Goal: Task Accomplishment & Management: Manage account settings

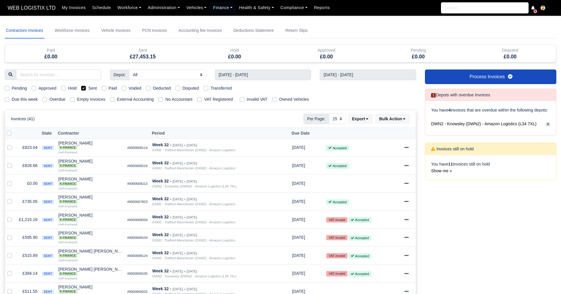
select select "25"
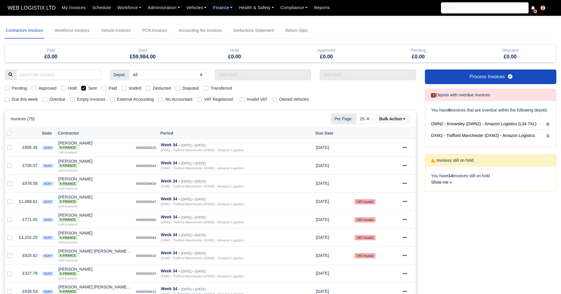
select select "25"
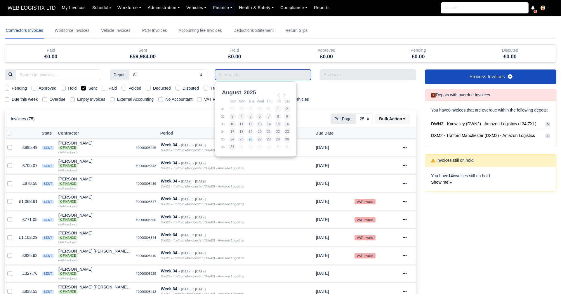
click at [228, 73] on input "Use the arrow keys to pick a date" at bounding box center [263, 74] width 96 height 11
type input "10/08/2025 - 16/08/2025"
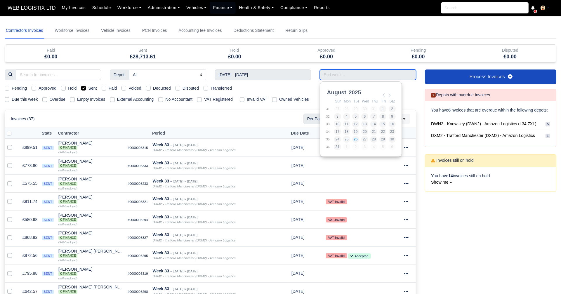
click at [354, 73] on input "Use the arrow keys to pick a date" at bounding box center [368, 74] width 96 height 11
type input "[DATE] - [DATE]"
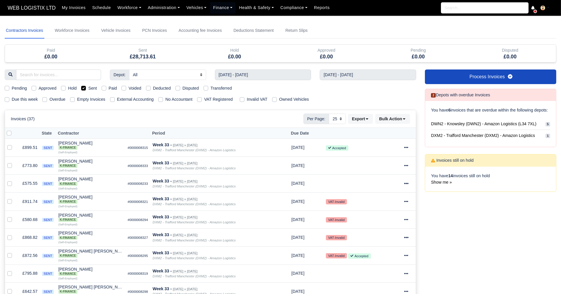
click at [88, 88] on label "Sent" at bounding box center [92, 88] width 8 height 7
click at [84, 88] on input "Sent" at bounding box center [83, 87] width 5 height 5
checkbox input "false"
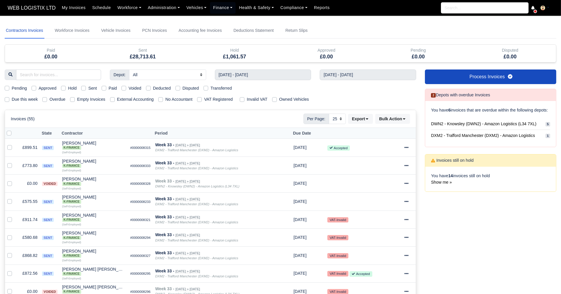
click at [68, 89] on label "Hold" at bounding box center [72, 88] width 8 height 7
click at [65, 89] on input "Hold" at bounding box center [63, 87] width 5 height 5
checkbox input "true"
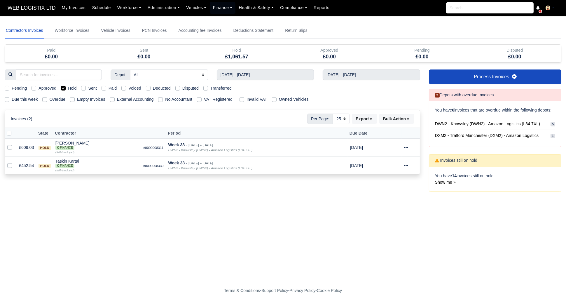
click at [68, 89] on label "Hold" at bounding box center [72, 88] width 8 height 7
click at [65, 89] on input "Hold" at bounding box center [63, 87] width 5 height 5
checkbox input "false"
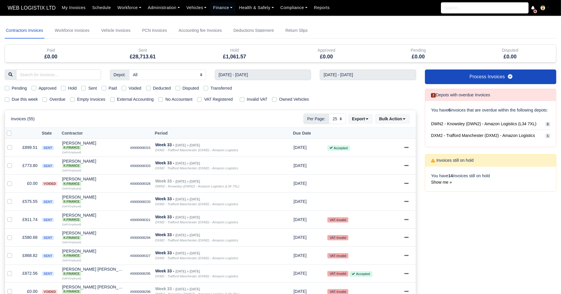
click at [210, 86] on label "Transferred" at bounding box center [220, 88] width 21 height 7
click at [207, 86] on input "Transferred" at bounding box center [205, 87] width 5 height 5
checkbox input "true"
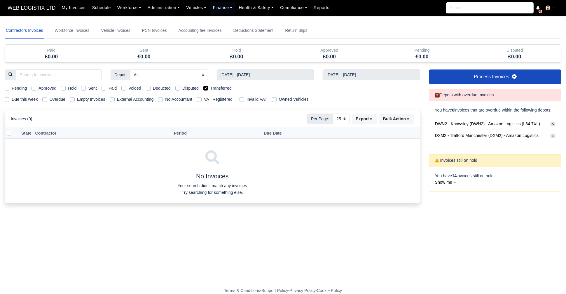
click at [210, 86] on label "Transferred" at bounding box center [220, 88] width 21 height 7
click at [207, 86] on input "Transferred" at bounding box center [205, 87] width 5 height 5
checkbox input "false"
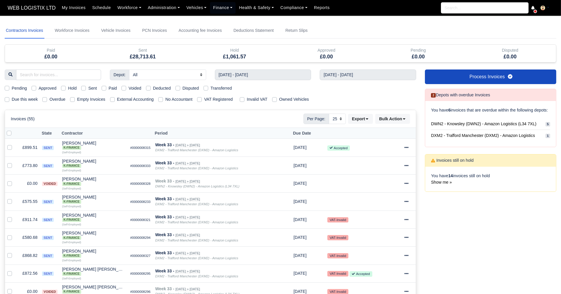
click at [88, 88] on label "Sent" at bounding box center [92, 88] width 8 height 7
click at [85, 88] on input "Sent" at bounding box center [83, 87] width 5 height 5
checkbox input "true"
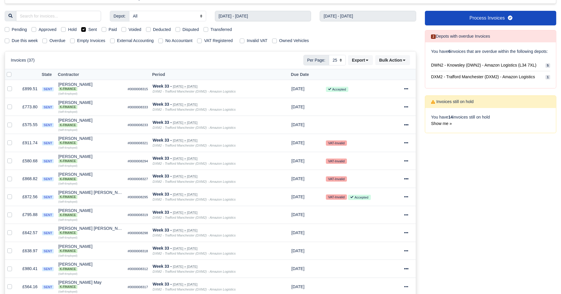
scroll to position [57, 0]
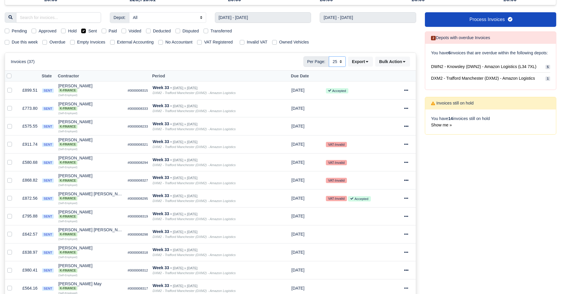
click at [338, 58] on select "10 25 50" at bounding box center [337, 61] width 17 height 11
select select "50"
click at [329, 56] on select "10 25 50" at bounding box center [337, 61] width 17 height 11
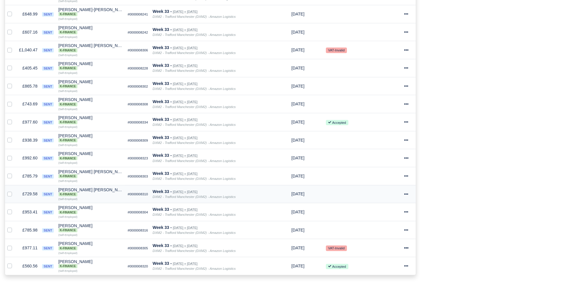
scroll to position [529, 0]
click at [407, 156] on icon at bounding box center [406, 158] width 4 height 4
click at [385, 171] on link "Show Invoice" at bounding box center [387, 175] width 52 height 9
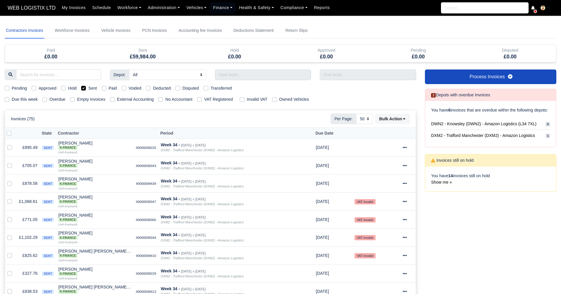
select select "50"
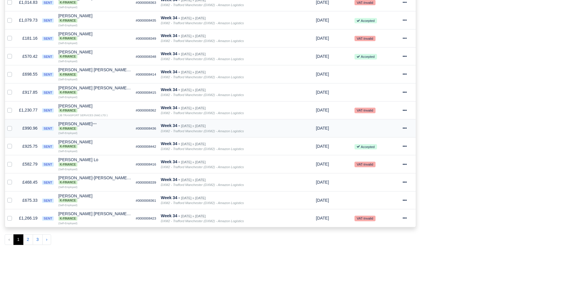
click at [405, 126] on icon at bounding box center [405, 128] width 4 height 4
click at [383, 214] on link "Print" at bounding box center [387, 218] width 52 height 9
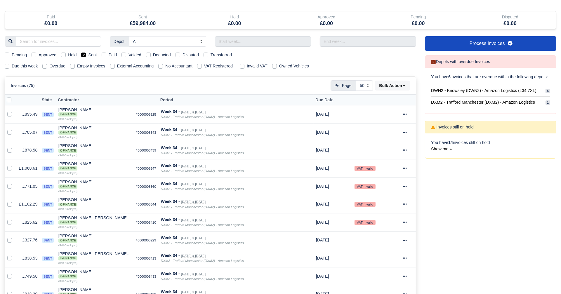
scroll to position [0, 0]
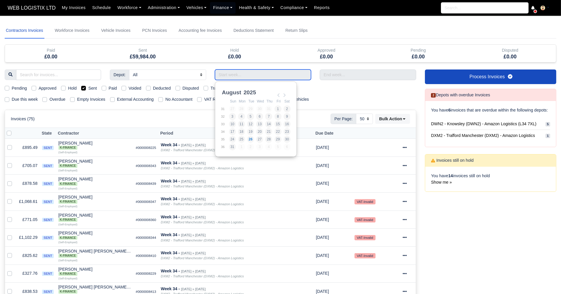
click at [246, 74] on input "Use the arrow keys to pick a date" at bounding box center [263, 74] width 96 height 11
type input "[DATE] - [DATE]"
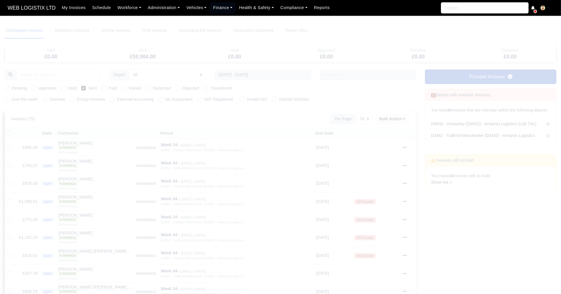
select select "25"
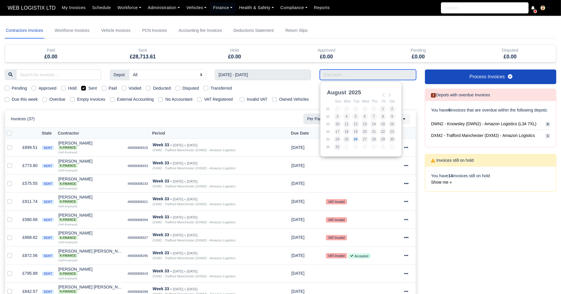
click at [338, 76] on input "Use the arrow keys to pick a date" at bounding box center [368, 74] width 96 height 11
type input "[DATE] - [DATE]"
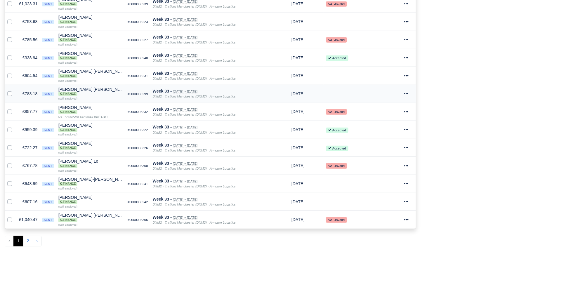
scroll to position [361, 0]
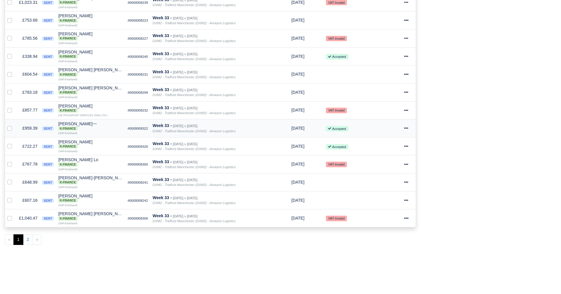
click at [408, 128] on icon at bounding box center [406, 128] width 4 height 1
click at [389, 142] on link "Show Invoice" at bounding box center [387, 146] width 52 height 9
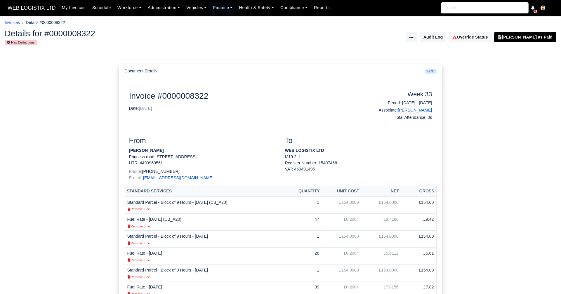
scroll to position [285, 0]
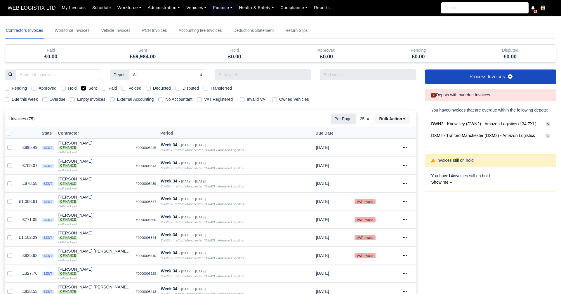
select select "25"
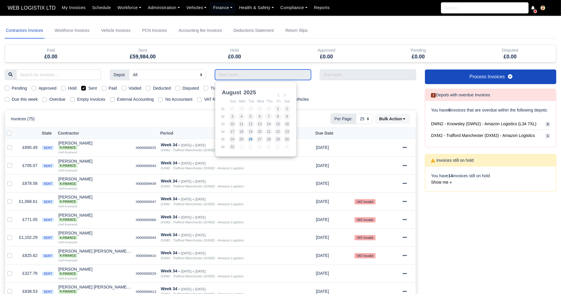
click at [293, 69] on input "Use the arrow keys to pick a date" at bounding box center [263, 74] width 96 height 11
type input "[DATE] - [DATE]"
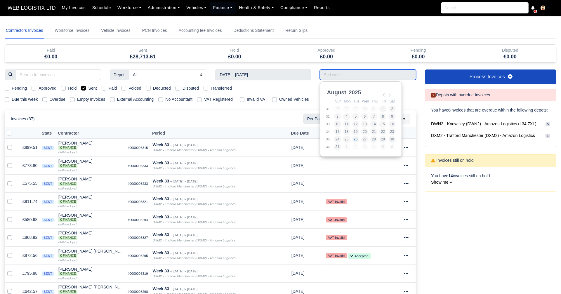
drag, startPoint x: 335, startPoint y: 76, endPoint x: 339, endPoint y: 126, distance: 50.0
click at [339, 126] on body "WEB LOGISTIX LTD My Invoices Schedule Workforce Manpower Expiring Documents Lea…" at bounding box center [280, 147] width 561 height 294
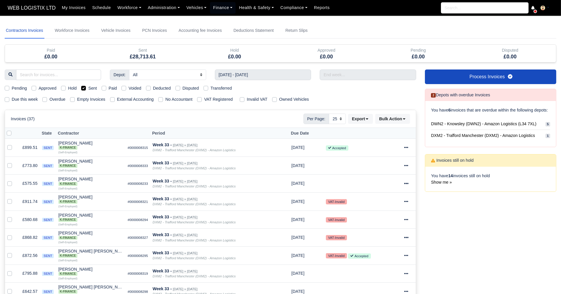
click at [339, 126] on div "Invoices (37) Per Page: 10 25 50 Export Data export: Export BACS 18 Download In…" at bounding box center [210, 119] width 411 height 18
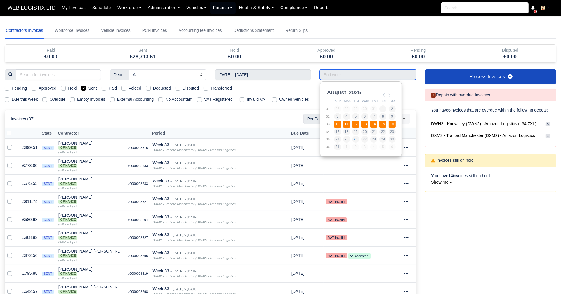
drag, startPoint x: 346, startPoint y: 73, endPoint x: 338, endPoint y: 123, distance: 50.2
click at [338, 123] on body "WEB LOGISTIX LTD My Invoices Schedule Workforce Manpower Expiring Documents Lea…" at bounding box center [280, 147] width 561 height 294
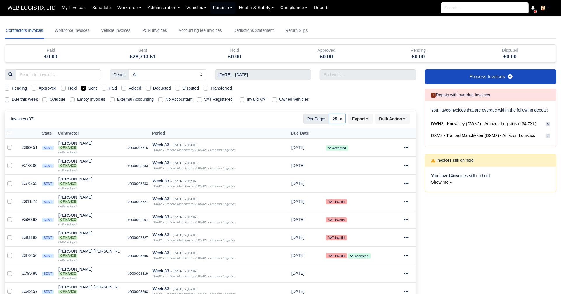
click at [338, 123] on select "10 25 50" at bounding box center [337, 119] width 17 height 11
select select "50"
click at [329, 114] on select "10 25 50" at bounding box center [337, 119] width 17 height 11
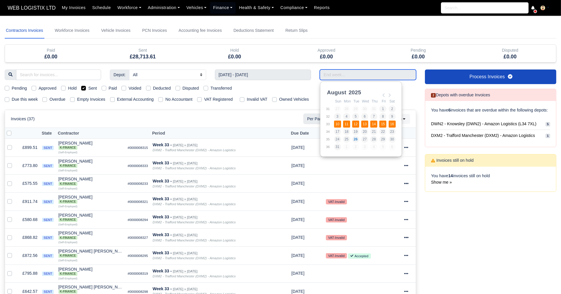
drag, startPoint x: 327, startPoint y: 73, endPoint x: 338, endPoint y: 125, distance: 53.0
click at [338, 125] on body "WEB LOGISTIX LTD My Invoices Schedule Workforce Manpower Expiring Documents Lea…" at bounding box center [280, 147] width 561 height 294
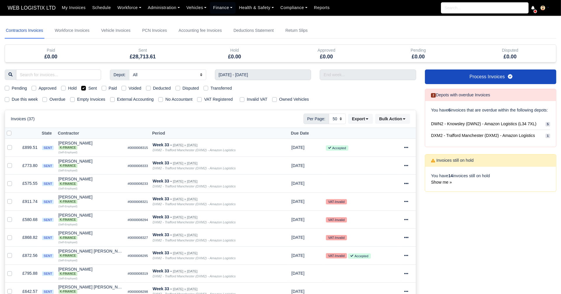
click at [338, 125] on div "Invoices (37) Per Page: 10 25 50 Export Data export: Export BACS 18 Download In…" at bounding box center [210, 119] width 411 height 18
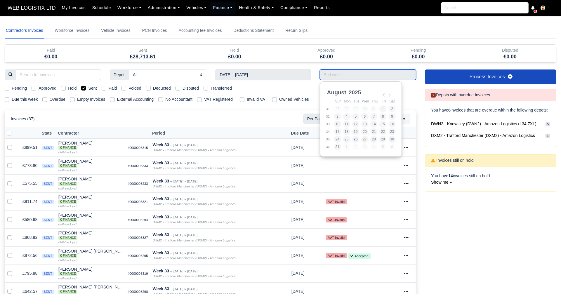
click at [336, 79] on input "Use the arrow keys to pick a date" at bounding box center [368, 74] width 96 height 11
type input "[DATE] - [DATE]"
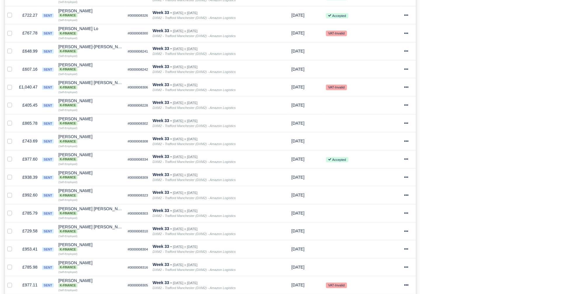
scroll to position [558, 0]
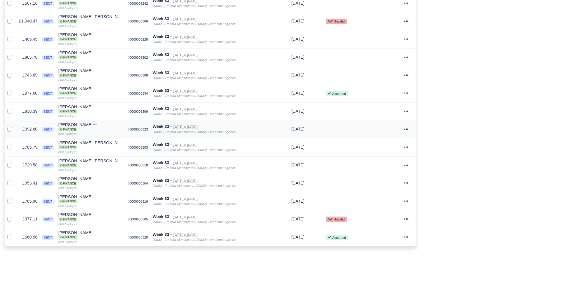
click at [407, 127] on icon at bounding box center [406, 129] width 4 height 4
click at [381, 215] on link "Print" at bounding box center [387, 219] width 52 height 9
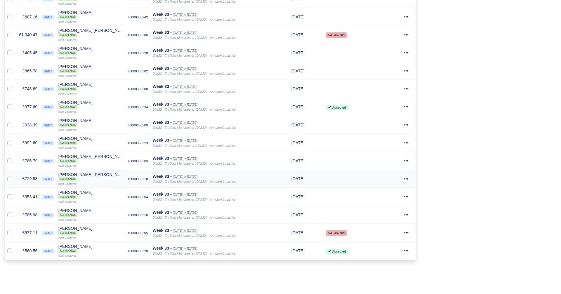
scroll to position [545, 0]
click at [408, 103] on div at bounding box center [408, 106] width 9 height 7
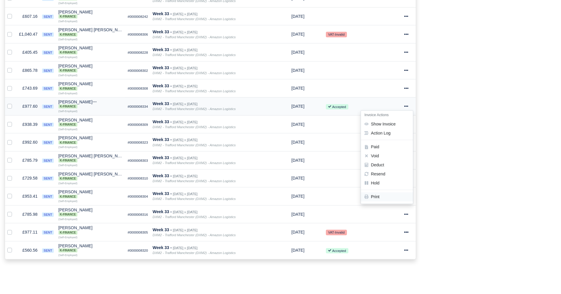
click at [391, 192] on link "Print" at bounding box center [387, 196] width 52 height 9
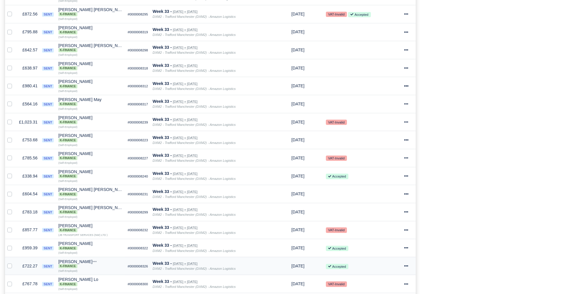
scroll to position [241, 0]
click at [407, 84] on icon at bounding box center [406, 86] width 4 height 4
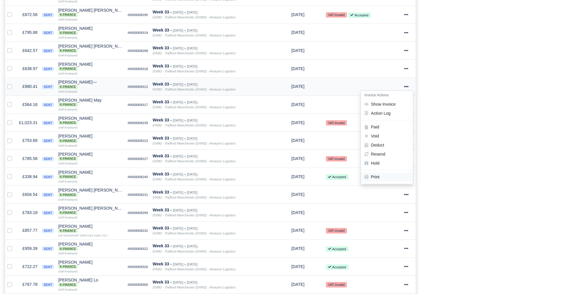
click at [383, 173] on link "Print" at bounding box center [387, 177] width 52 height 9
